Goal: Check status: Check status

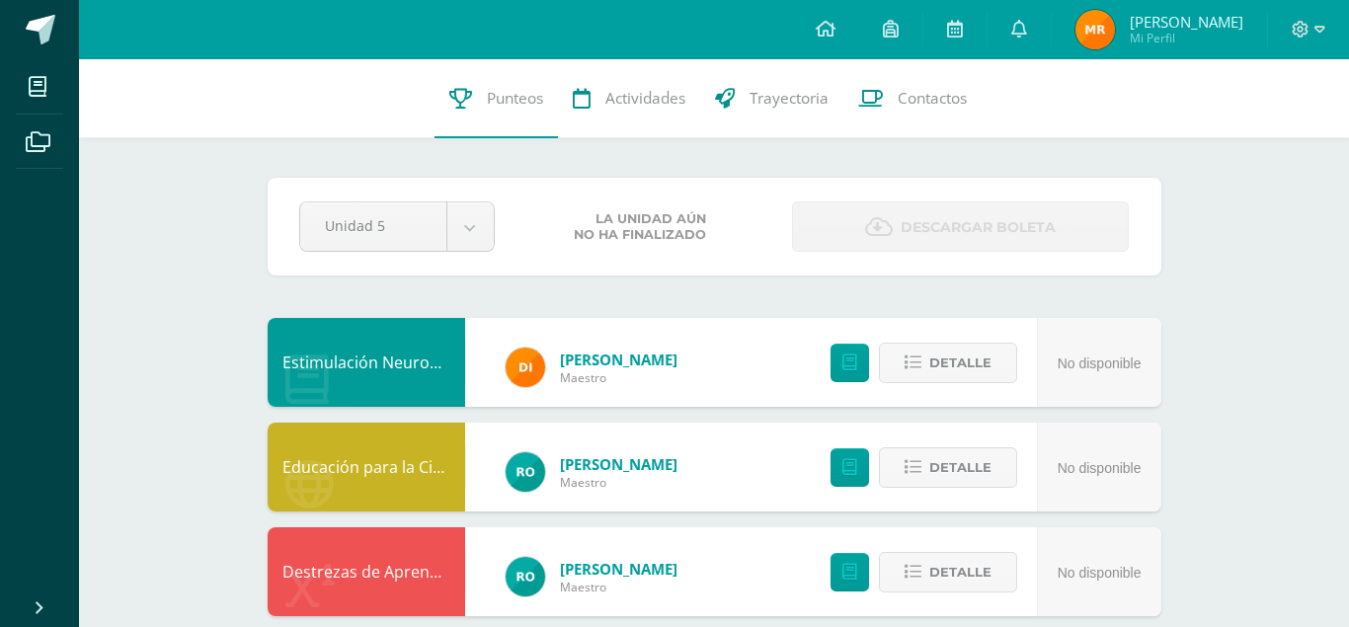
click at [1144, 35] on span "Mathias David Mi Perfil" at bounding box center [1160, 30] width 176 height 40
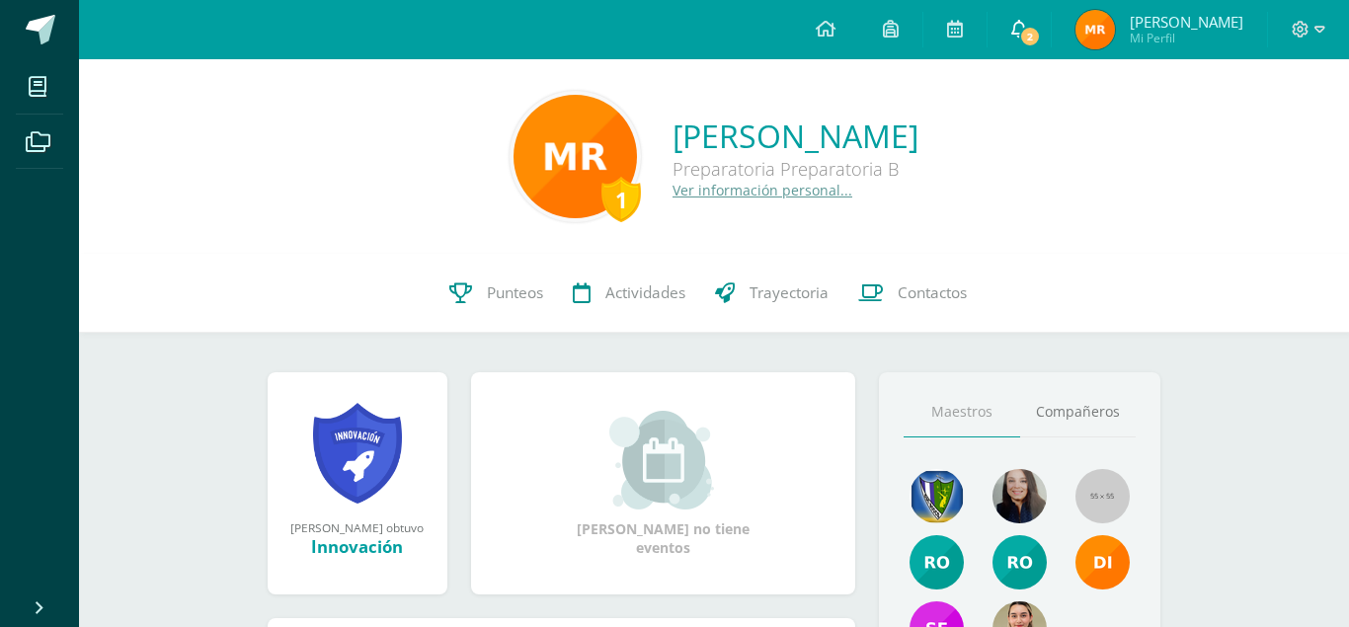
click at [1027, 22] on icon at bounding box center [1020, 29] width 16 height 18
click at [458, 287] on icon at bounding box center [460, 293] width 23 height 21
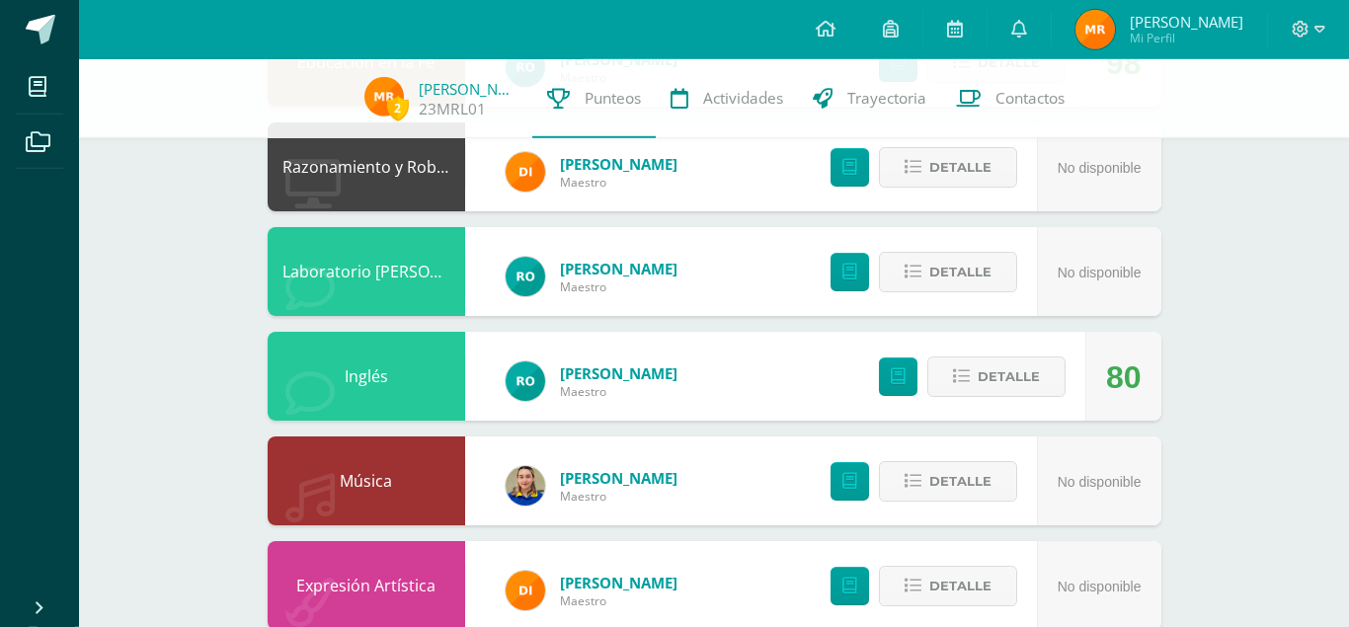
scroll to position [615, 0]
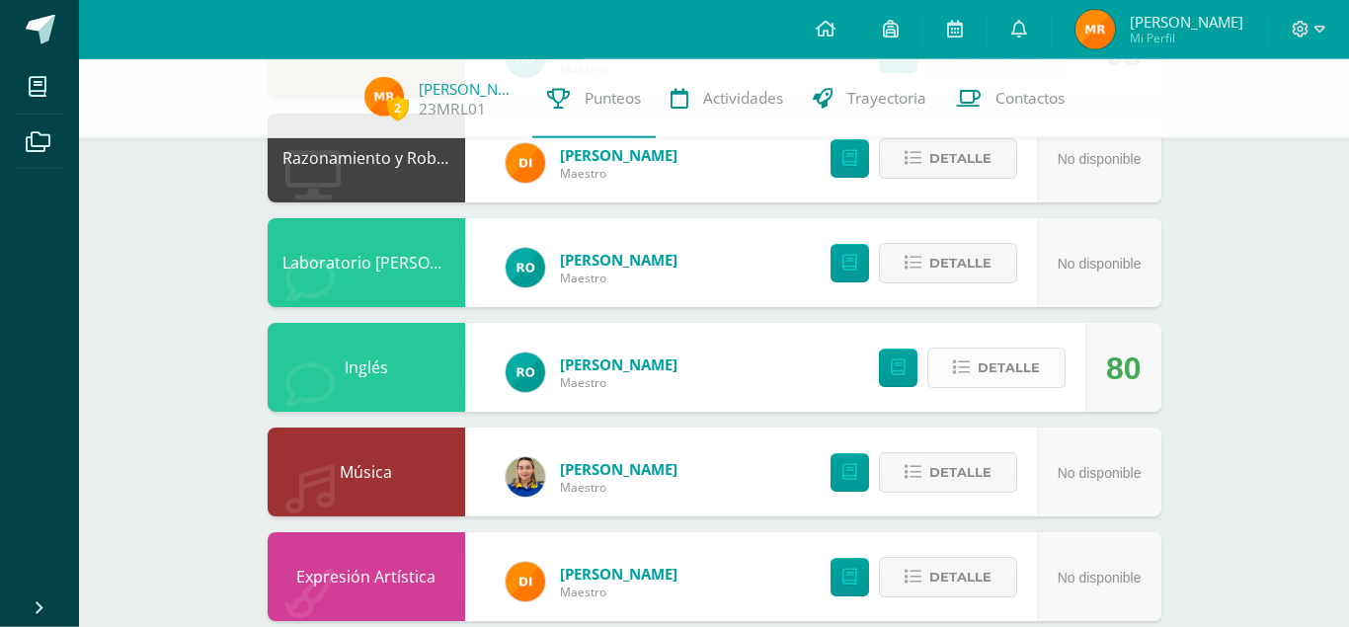
click at [984, 350] on span "Detalle" at bounding box center [1009, 368] width 62 height 37
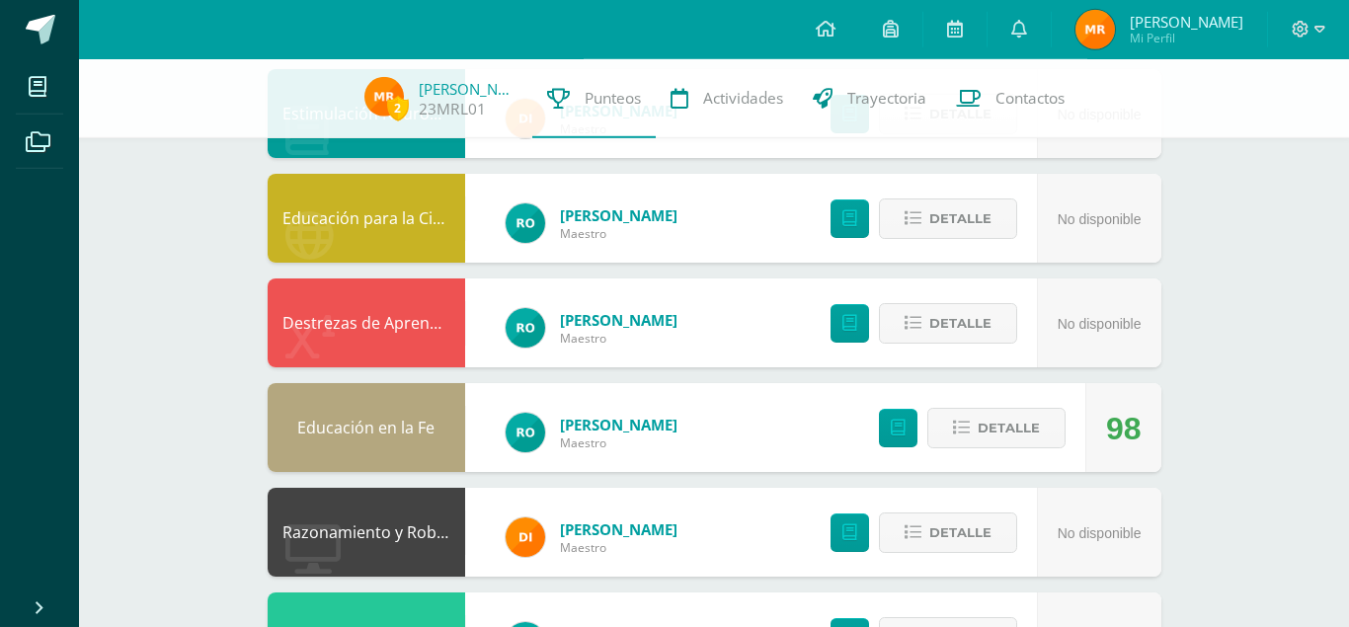
scroll to position [162, 0]
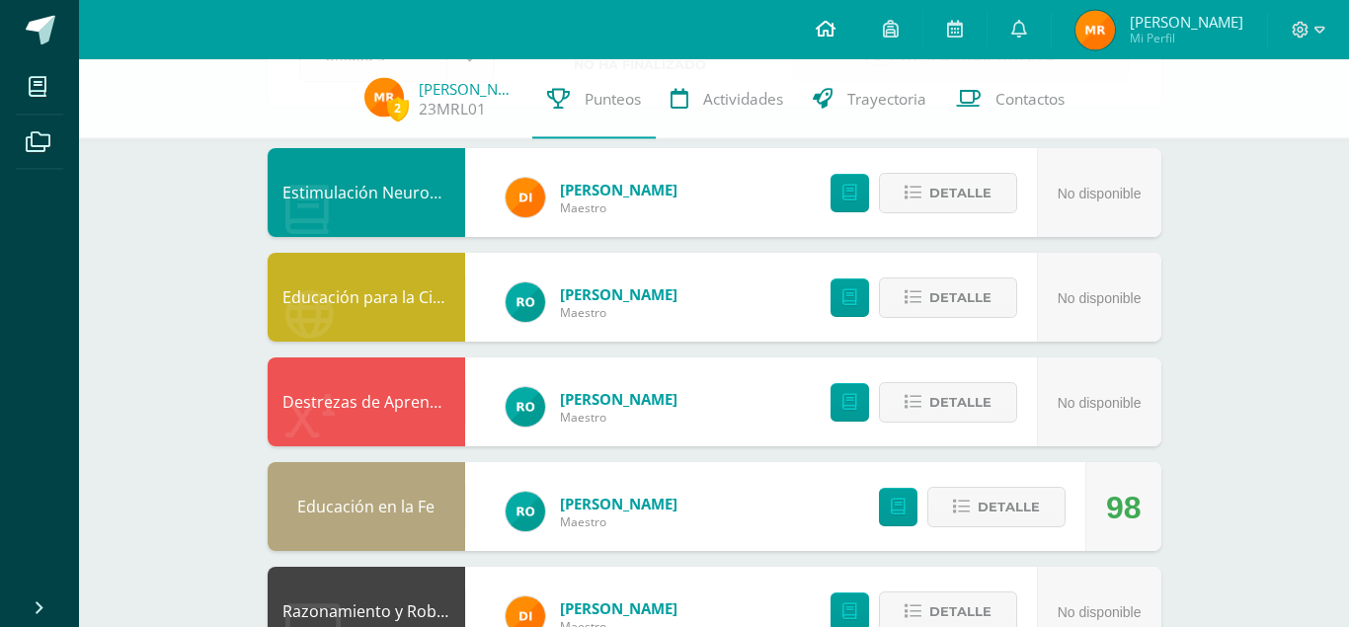
click at [859, 18] on link at bounding box center [825, 29] width 67 height 59
click at [834, 23] on icon at bounding box center [826, 29] width 20 height 18
